Goal: Register for event/course

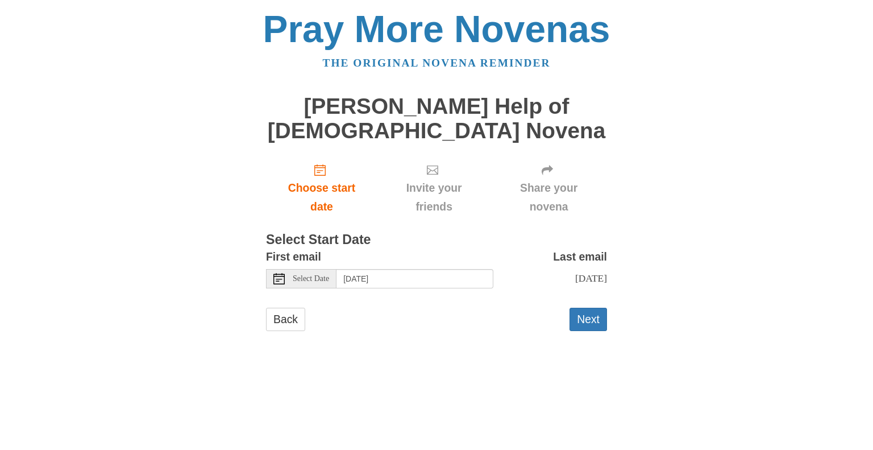
click at [309, 275] on span "Select Date" at bounding box center [311, 279] width 36 height 8
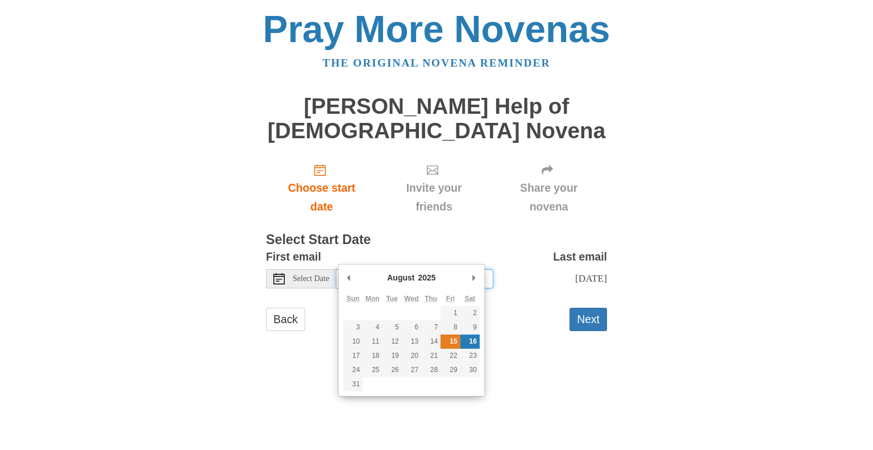
type input "[DATE]"
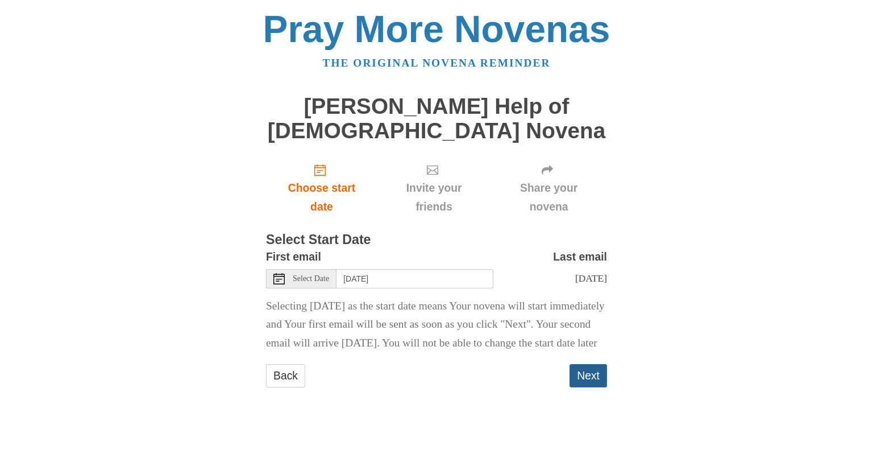
click at [593, 372] on button "Next" at bounding box center [588, 375] width 38 height 23
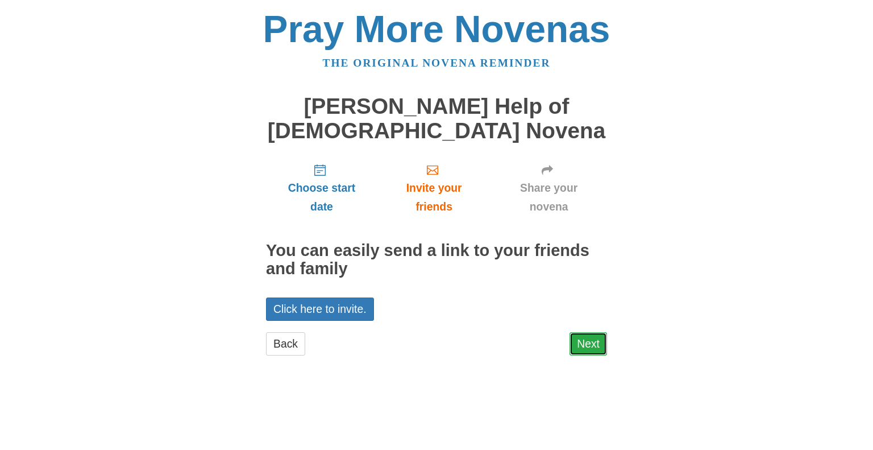
click at [594, 332] on link "Next" at bounding box center [588, 343] width 38 height 23
